Goal: Information Seeking & Learning: Learn about a topic

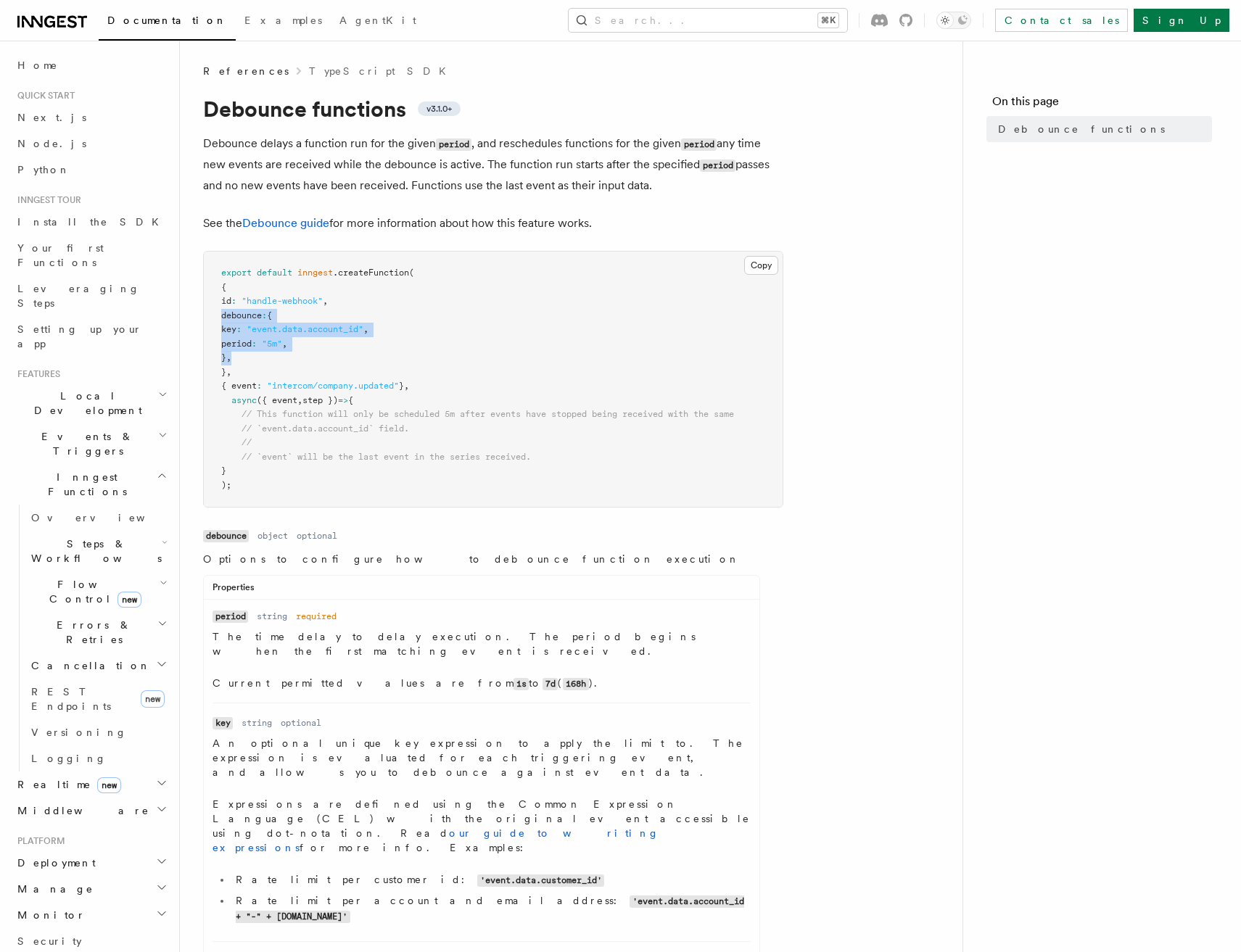
drag, startPoint x: 259, startPoint y: 355, endPoint x: 188, endPoint y: 316, distance: 81.0
click at [188, 316] on div "References TypeScript SDK Debounce functions v3.1.0+ Debounce delays a function…" at bounding box center [595, 727] width 829 height 1455
copy code "debounce : { key : "event.data.account_id" , period : "5m" , } ,"
click at [309, 66] on link "TypeScript SDK" at bounding box center [382, 71] width 145 height 15
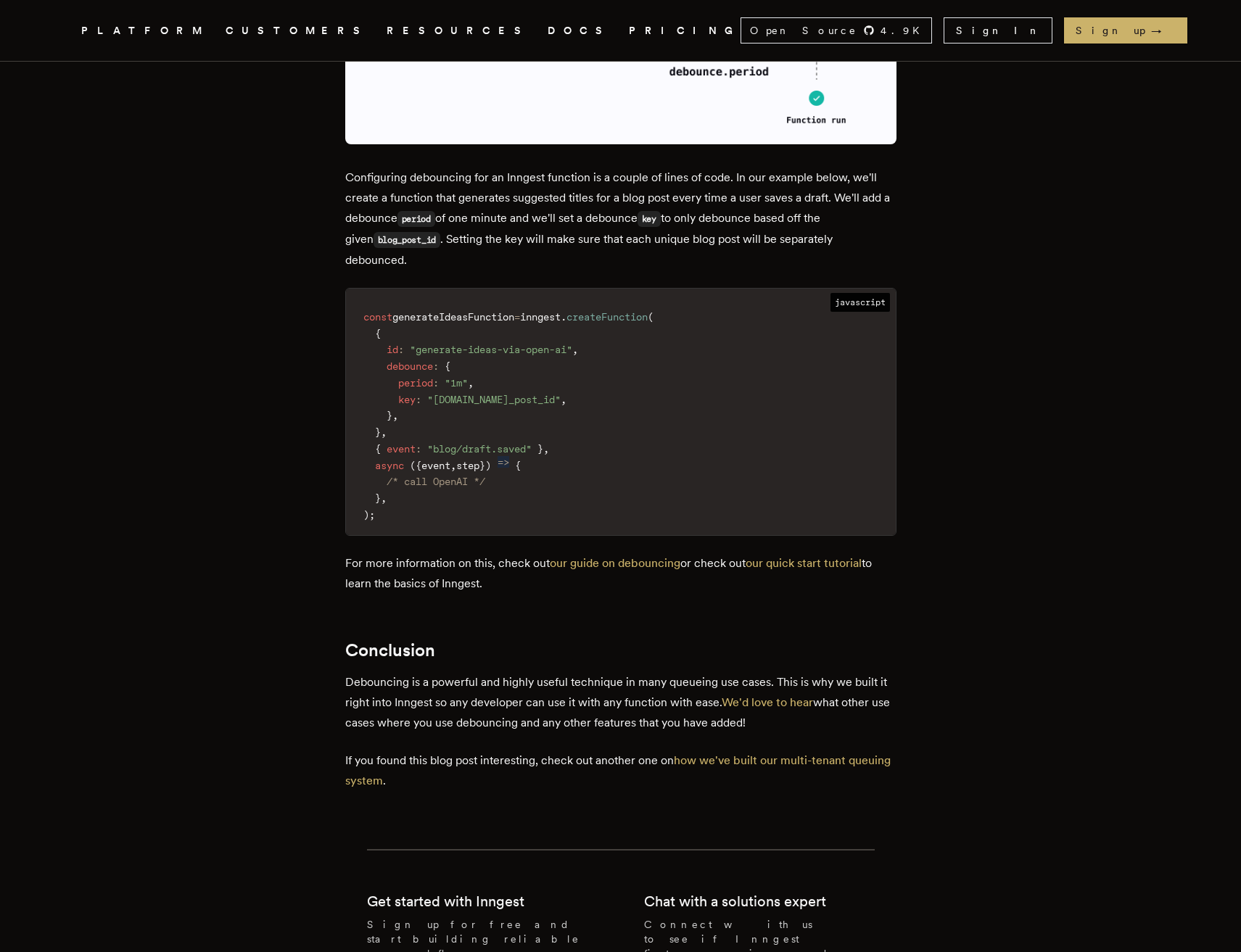
scroll to position [4185, 0]
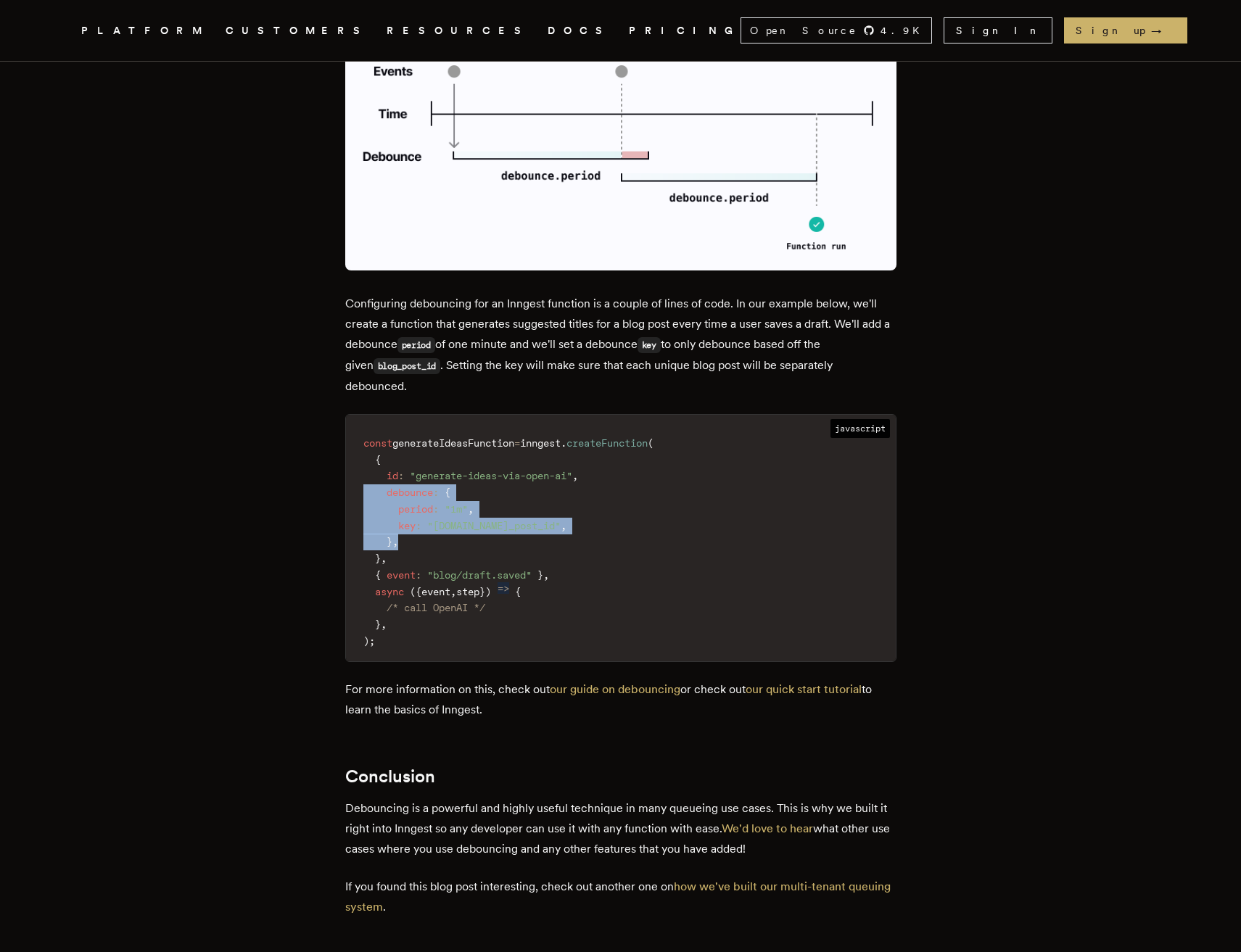
drag, startPoint x: 418, startPoint y: 497, endPoint x: 357, endPoint y: 445, distance: 80.2
click at [357, 445] on code "const generateIdeasFunction = inngest . createFunction ( { id : "generate-ideas…" at bounding box center [620, 542] width 549 height 238
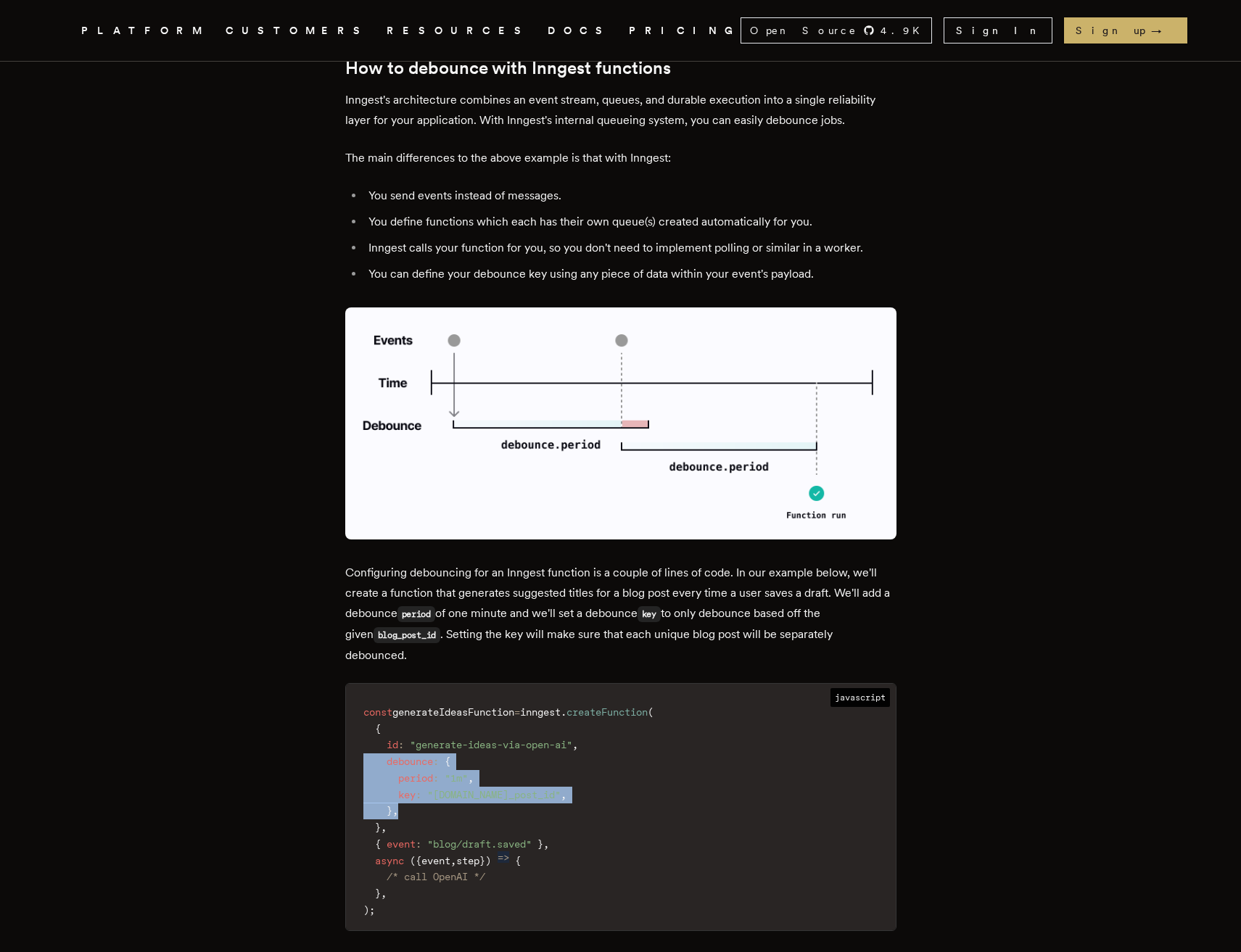
copy code "debounce : { period : "1m" , key : "event.data.blog_post_id" , } ,"
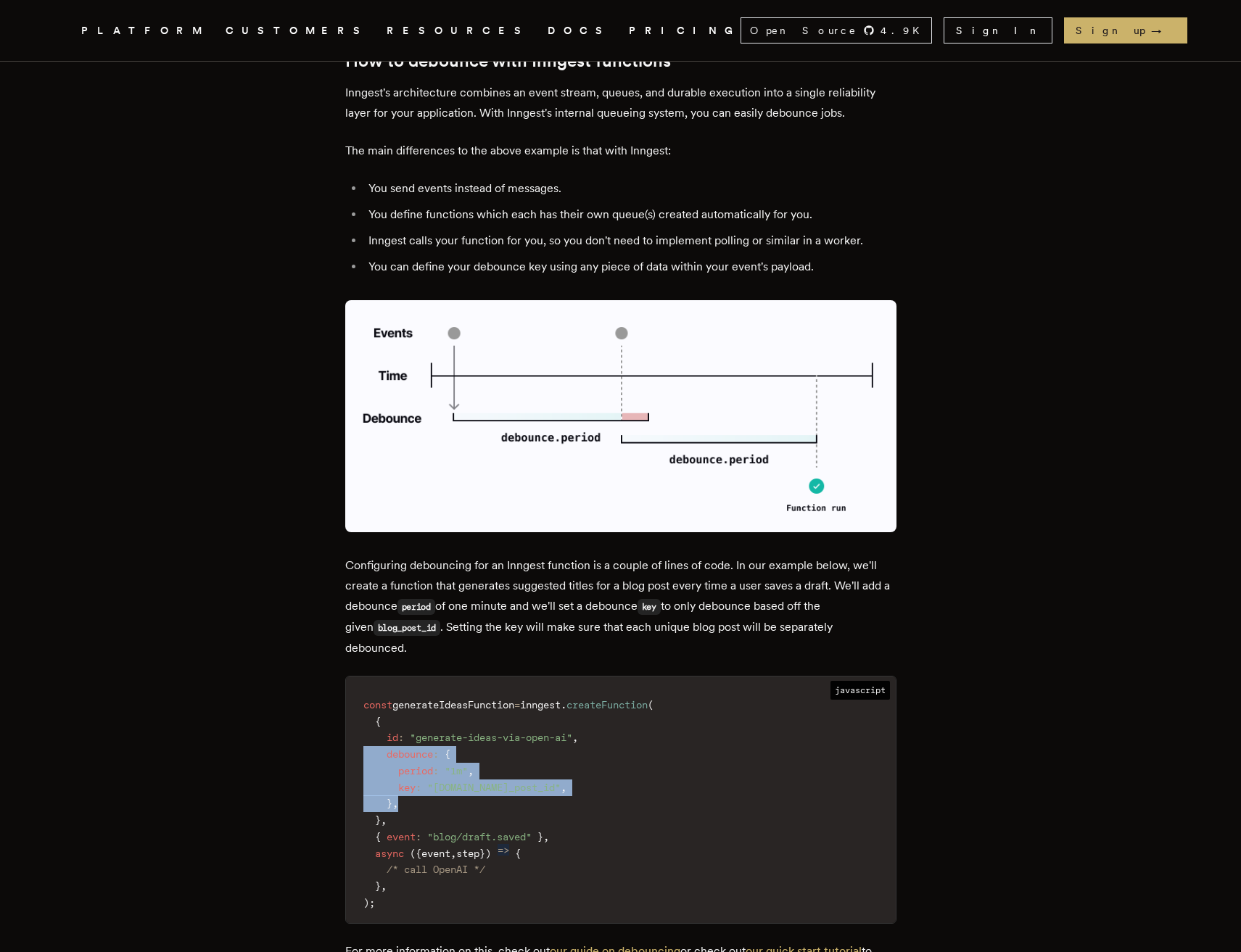
scroll to position [3924, 0]
